Goal: Find specific fact: Find specific fact

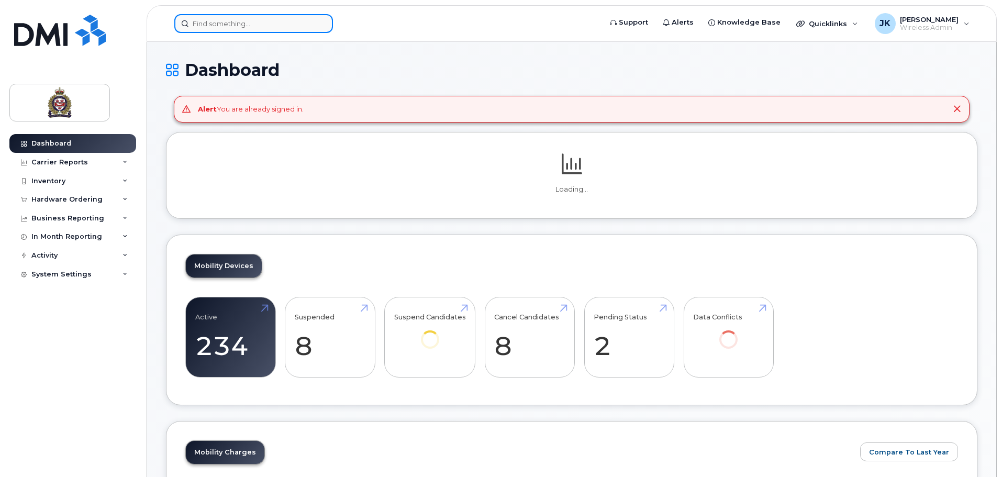
click at [305, 28] on input at bounding box center [253, 23] width 159 height 19
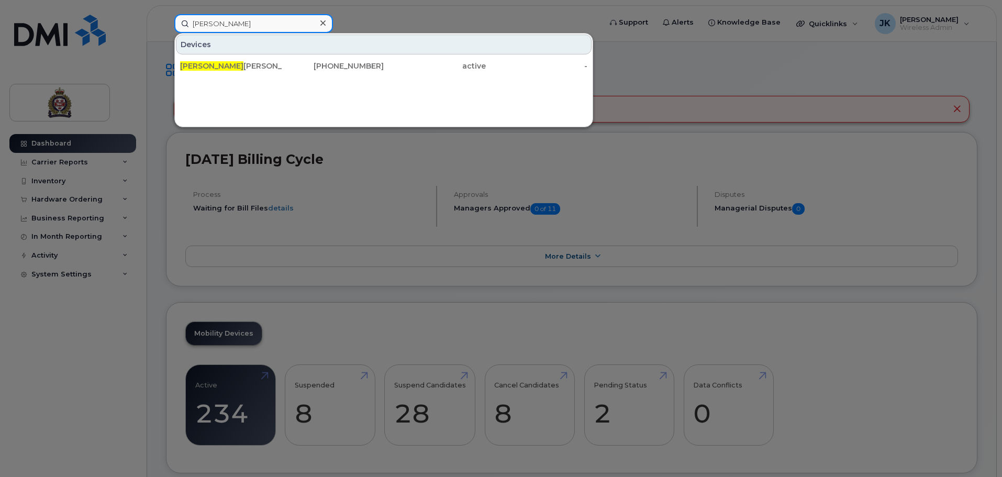
type input "ralph"
click at [301, 69] on div "226-820-2206" at bounding box center [333, 66] width 102 height 10
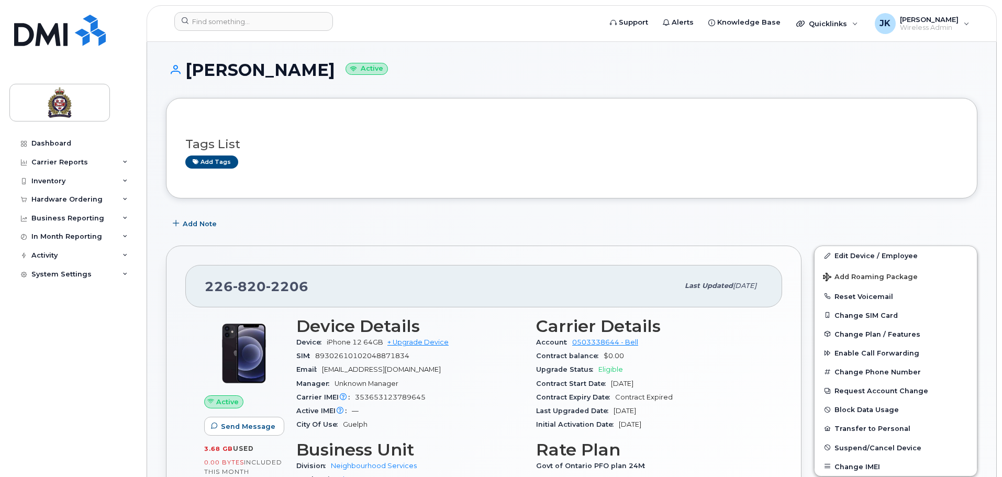
click at [427, 82] on div "[PERSON_NAME] Active" at bounding box center [571, 79] width 811 height 37
click at [566, 68] on h1 "[PERSON_NAME] Active" at bounding box center [571, 70] width 811 height 18
